Goal: Information Seeking & Learning: Learn about a topic

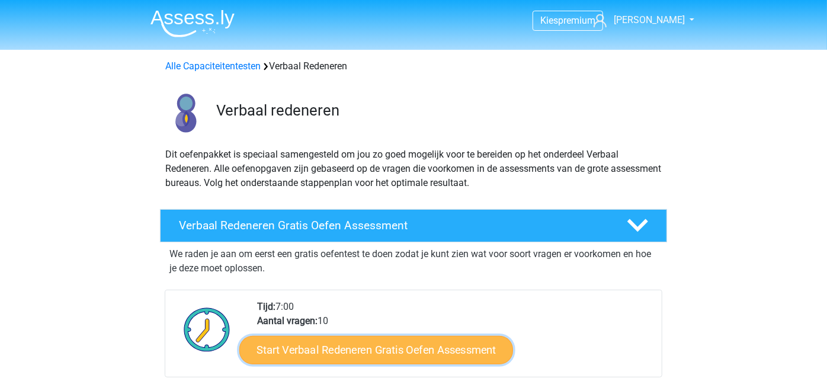
click at [359, 350] on link "Start Verbaal Redeneren Gratis Oefen Assessment" at bounding box center [376, 350] width 274 height 28
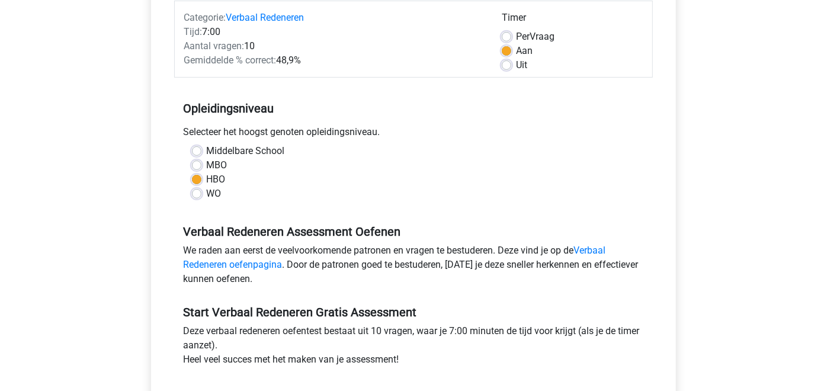
scroll to position [307, 0]
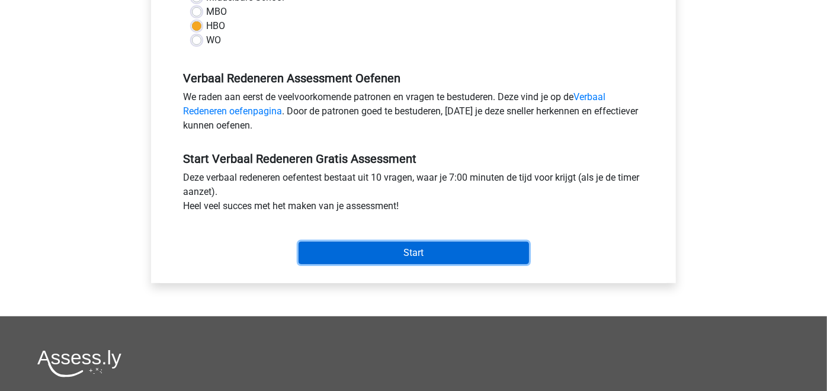
click at [423, 252] on input "Start" at bounding box center [414, 253] width 230 height 23
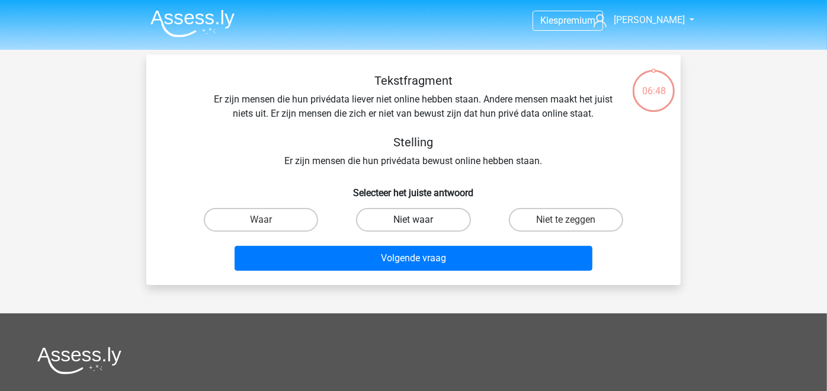
click at [424, 222] on label "Niet waar" at bounding box center [413, 220] width 114 height 24
click at [421, 222] on input "Niet waar" at bounding box center [418, 224] width 8 height 8
radio input "true"
click at [550, 223] on label "Niet te zeggen" at bounding box center [566, 220] width 114 height 24
click at [566, 223] on input "Niet te zeggen" at bounding box center [570, 224] width 8 height 8
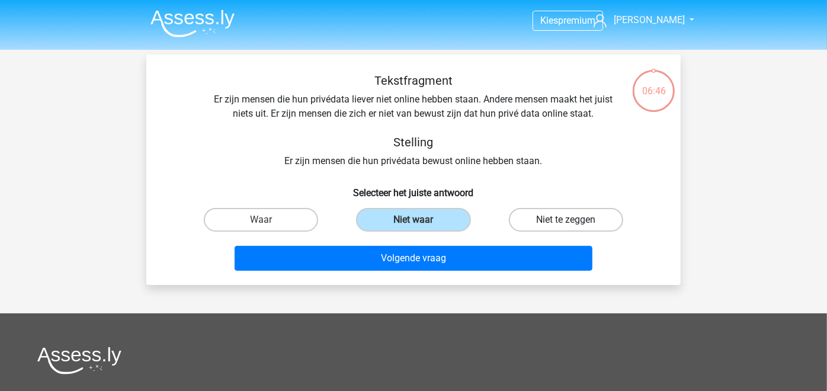
radio input "true"
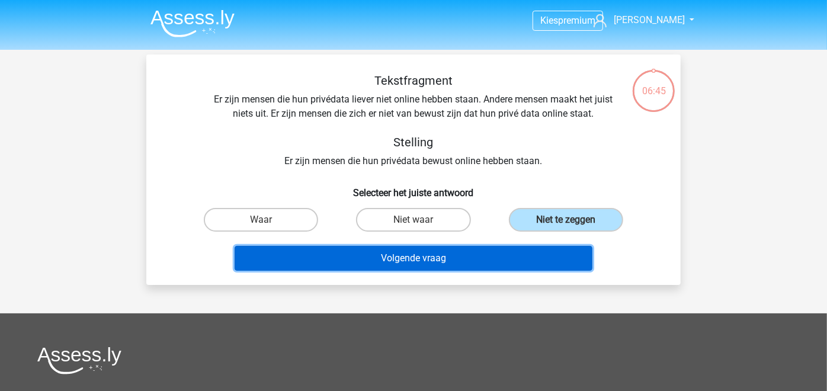
click at [459, 264] on button "Volgende vraag" at bounding box center [414, 258] width 358 height 25
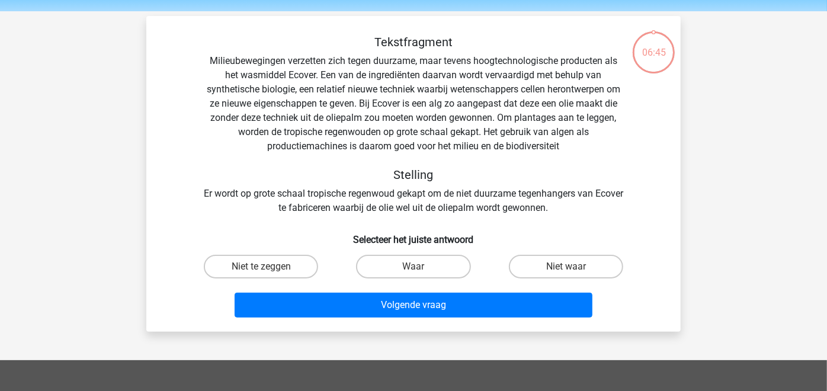
scroll to position [54, 0]
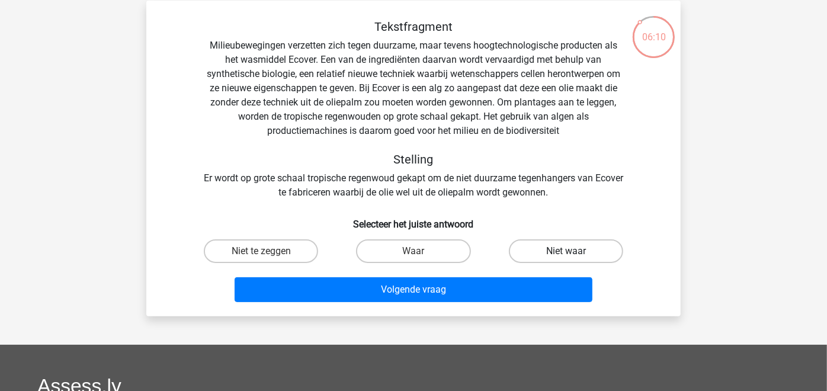
drag, startPoint x: 543, startPoint y: 248, endPoint x: 537, endPoint y: 253, distance: 8.4
click at [543, 247] on label "Niet waar" at bounding box center [566, 251] width 114 height 24
click at [566, 251] on input "Niet waar" at bounding box center [570, 255] width 8 height 8
radio input "true"
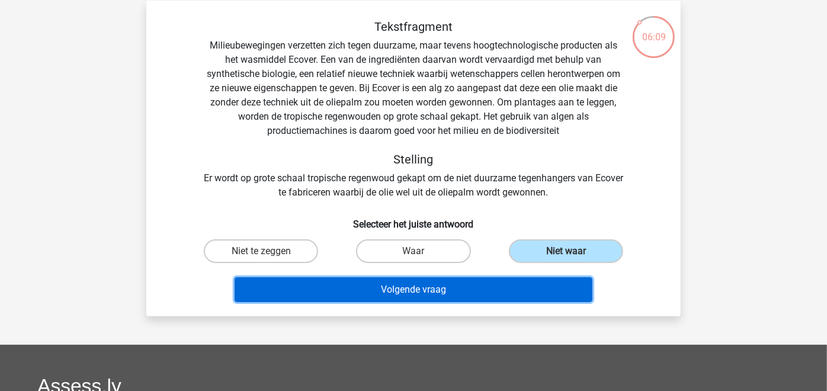
click at [519, 287] on button "Volgende vraag" at bounding box center [414, 289] width 358 height 25
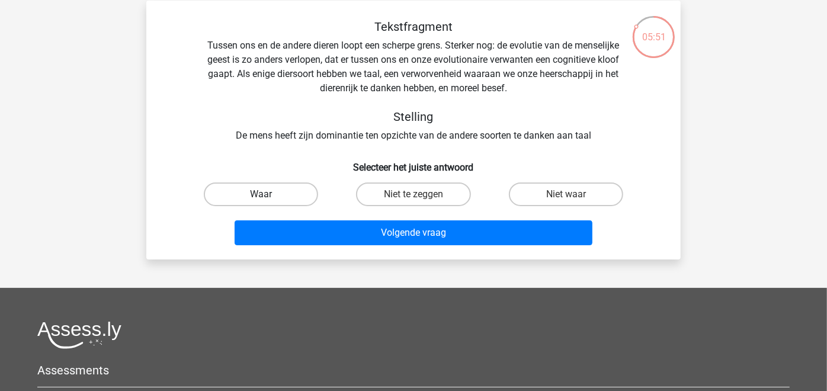
click at [294, 197] on label "Waar" at bounding box center [261, 194] width 114 height 24
click at [269, 197] on input "Waar" at bounding box center [265, 198] width 8 height 8
radio input "true"
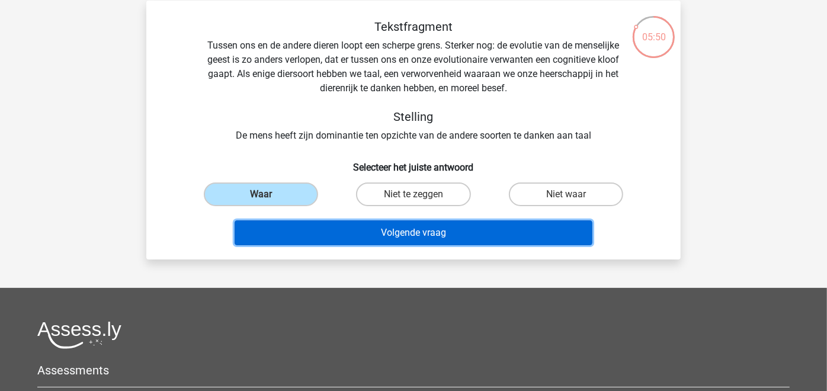
click at [376, 235] on button "Volgende vraag" at bounding box center [414, 232] width 358 height 25
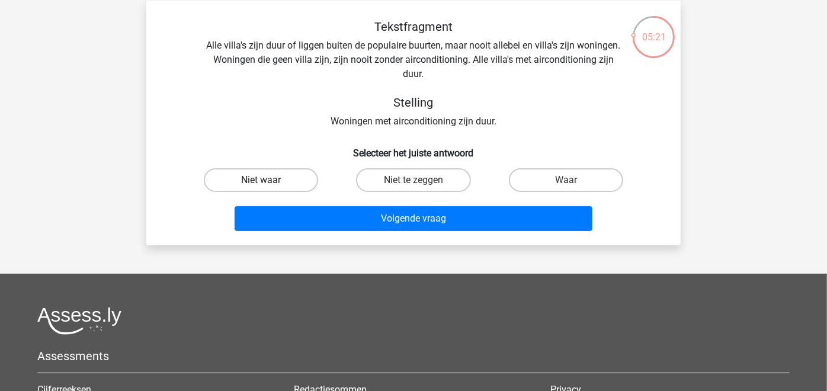
click at [299, 181] on label "Niet waar" at bounding box center [261, 180] width 114 height 24
click at [269, 181] on input "Niet waar" at bounding box center [265, 184] width 8 height 8
radio input "true"
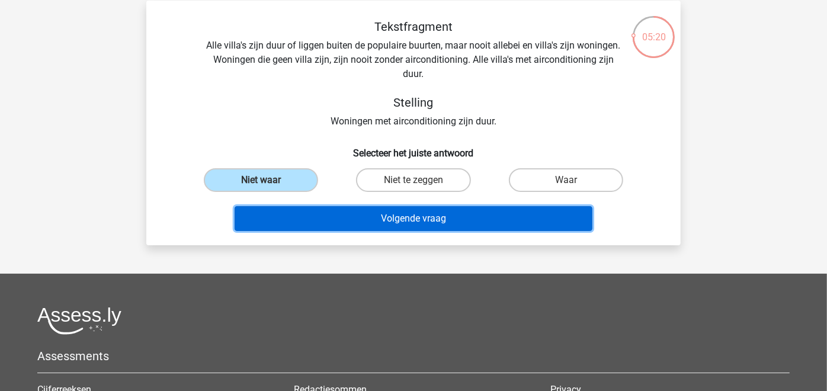
click at [374, 219] on button "Volgende vraag" at bounding box center [414, 218] width 358 height 25
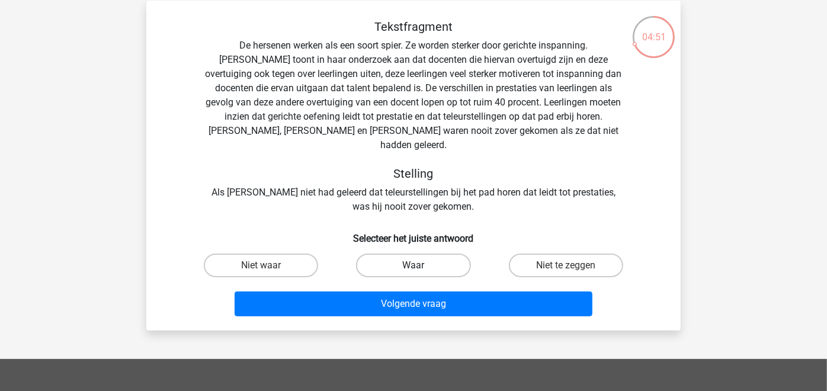
click at [435, 254] on label "Waar" at bounding box center [413, 266] width 114 height 24
click at [421, 265] on input "Waar" at bounding box center [418, 269] width 8 height 8
radio input "true"
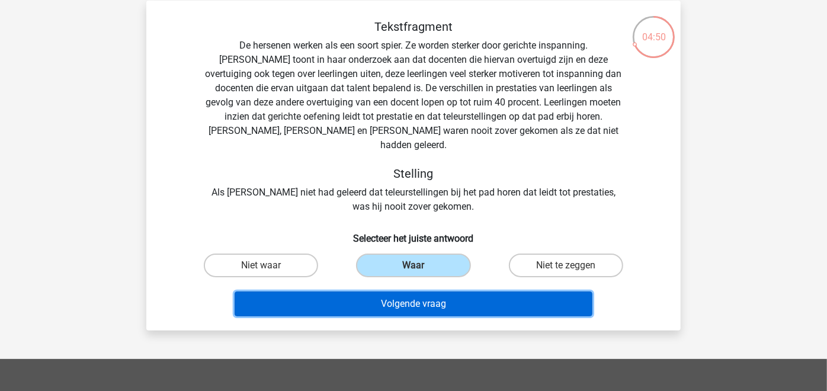
click at [447, 294] on button "Volgende vraag" at bounding box center [414, 304] width 358 height 25
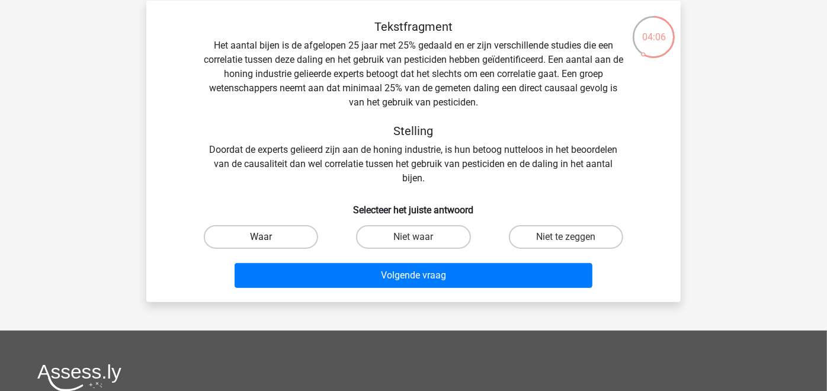
click at [262, 234] on label "Waar" at bounding box center [261, 237] width 114 height 24
click at [262, 237] on input "Waar" at bounding box center [265, 241] width 8 height 8
radio input "true"
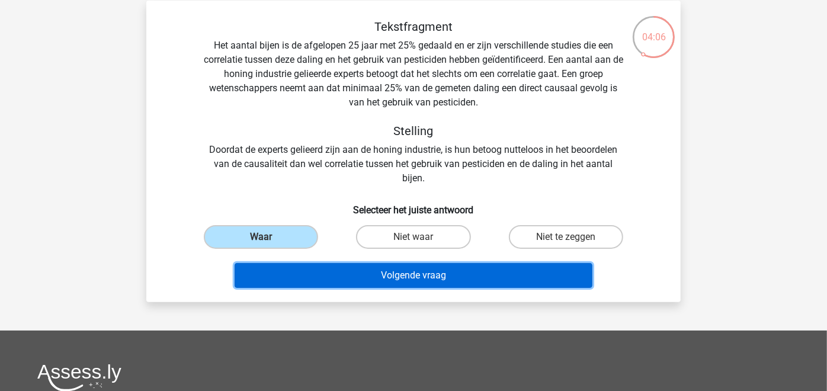
click at [345, 280] on button "Volgende vraag" at bounding box center [414, 275] width 358 height 25
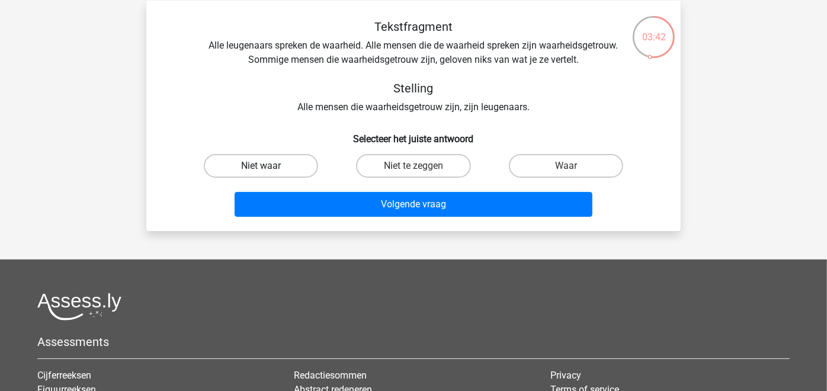
drag, startPoint x: 278, startPoint y: 172, endPoint x: 293, endPoint y: 176, distance: 15.8
click at [279, 172] on label "Niet waar" at bounding box center [261, 166] width 114 height 24
click at [269, 172] on input "Niet waar" at bounding box center [265, 170] width 8 height 8
radio input "true"
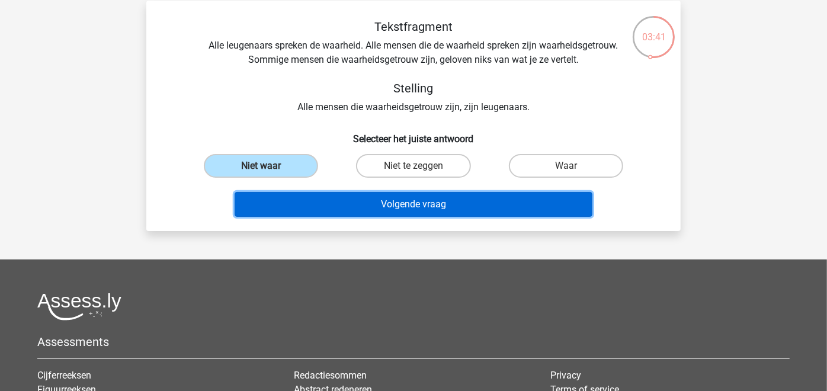
click at [377, 210] on button "Volgende vraag" at bounding box center [414, 204] width 358 height 25
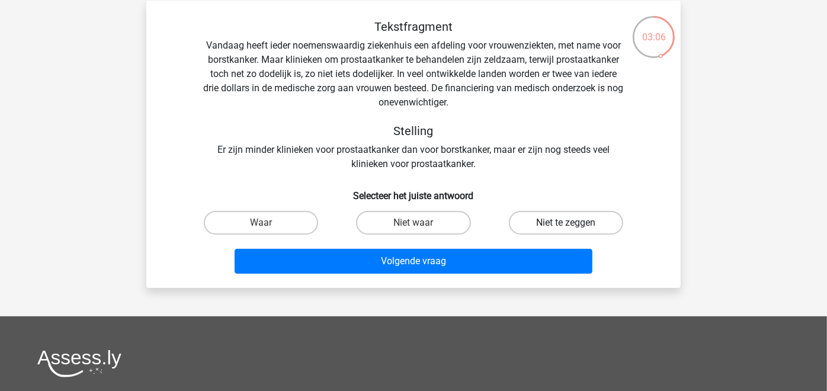
click at [526, 228] on label "Niet te zeggen" at bounding box center [566, 223] width 114 height 24
click at [566, 228] on input "Niet te zeggen" at bounding box center [570, 227] width 8 height 8
radio input "true"
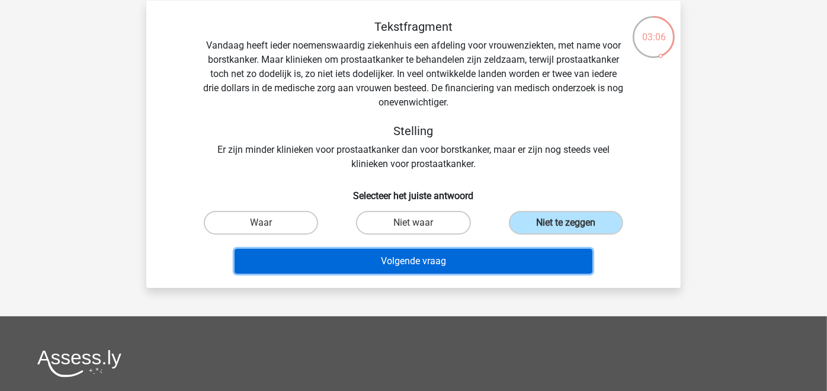
click at [501, 262] on button "Volgende vraag" at bounding box center [414, 261] width 358 height 25
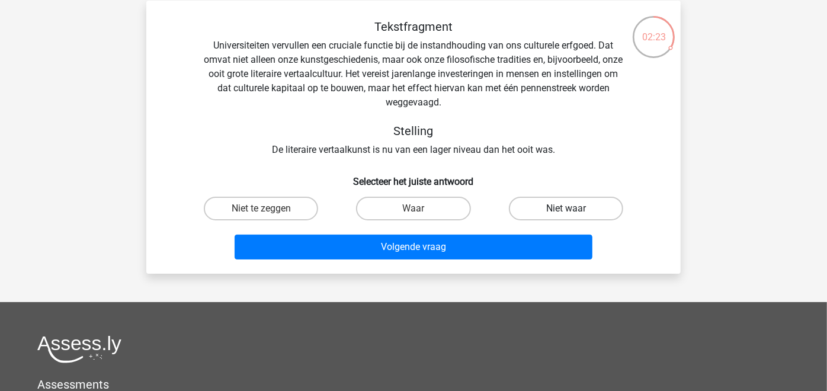
click at [553, 207] on label "Niet waar" at bounding box center [566, 209] width 114 height 24
click at [566, 209] on input "Niet waar" at bounding box center [570, 213] width 8 height 8
radio input "true"
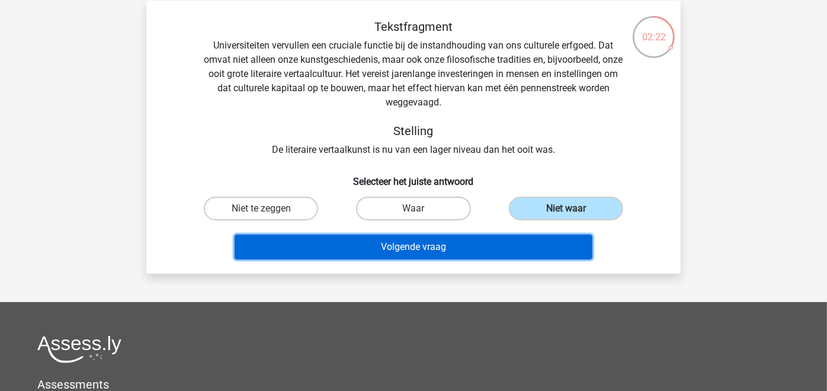
click at [494, 244] on button "Volgende vraag" at bounding box center [414, 247] width 358 height 25
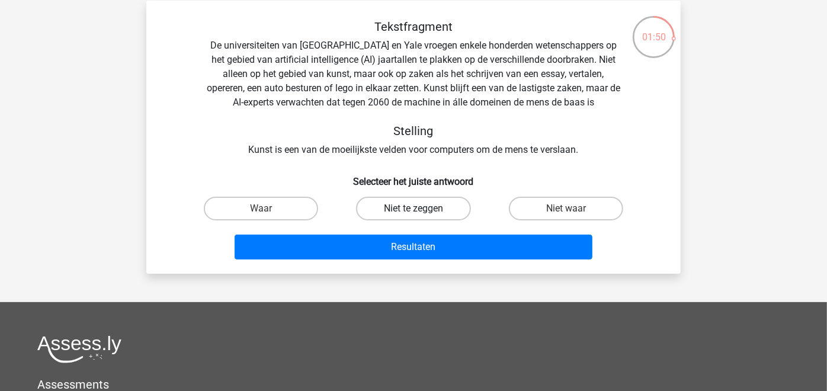
click at [408, 207] on label "Niet te zeggen" at bounding box center [413, 209] width 114 height 24
click at [414, 209] on input "Niet te zeggen" at bounding box center [418, 213] width 8 height 8
radio input "true"
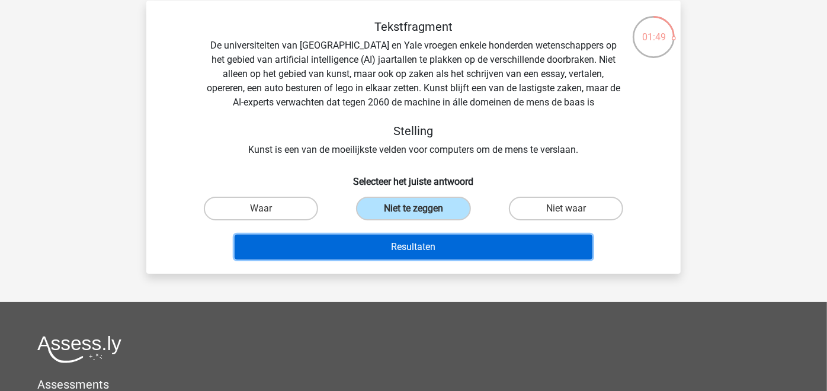
click at [431, 247] on button "Resultaten" at bounding box center [414, 247] width 358 height 25
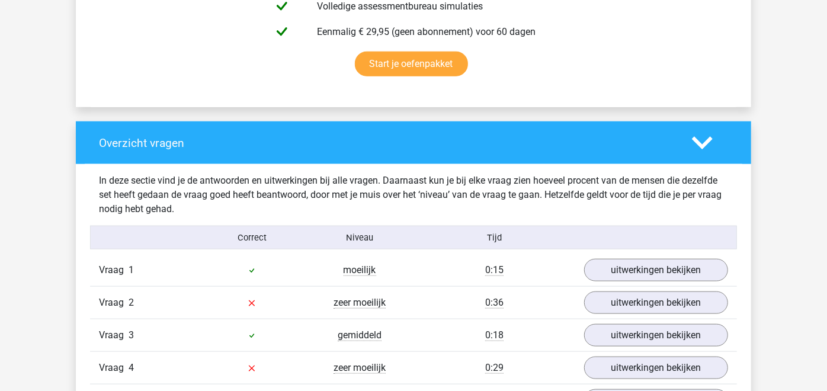
scroll to position [921, 0]
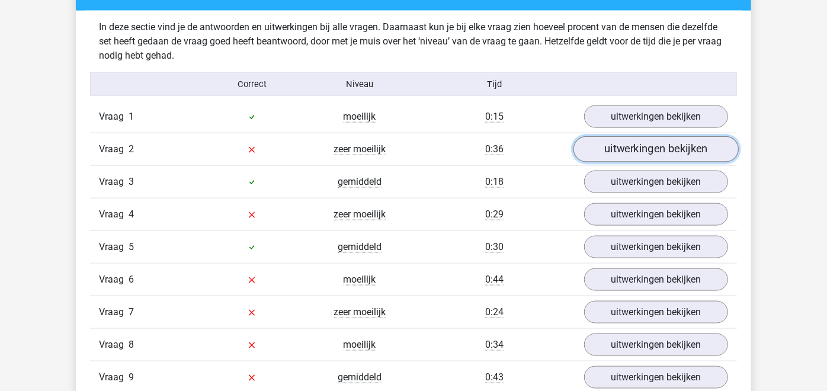
click at [615, 147] on link "uitwerkingen bekijken" at bounding box center [656, 149] width 165 height 26
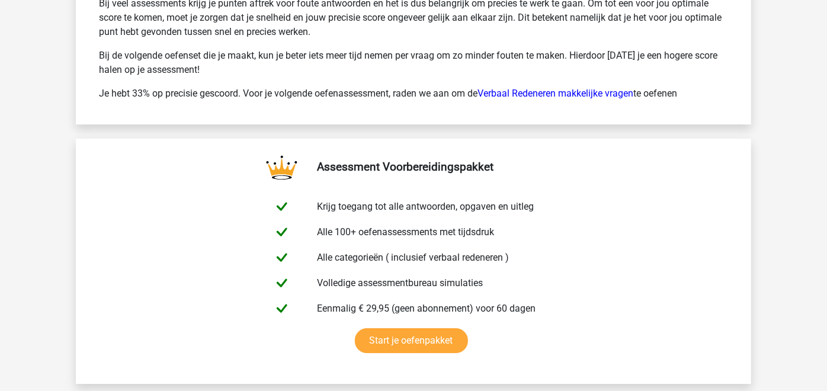
scroll to position [1843, 0]
